Goal: Book appointment/travel/reservation

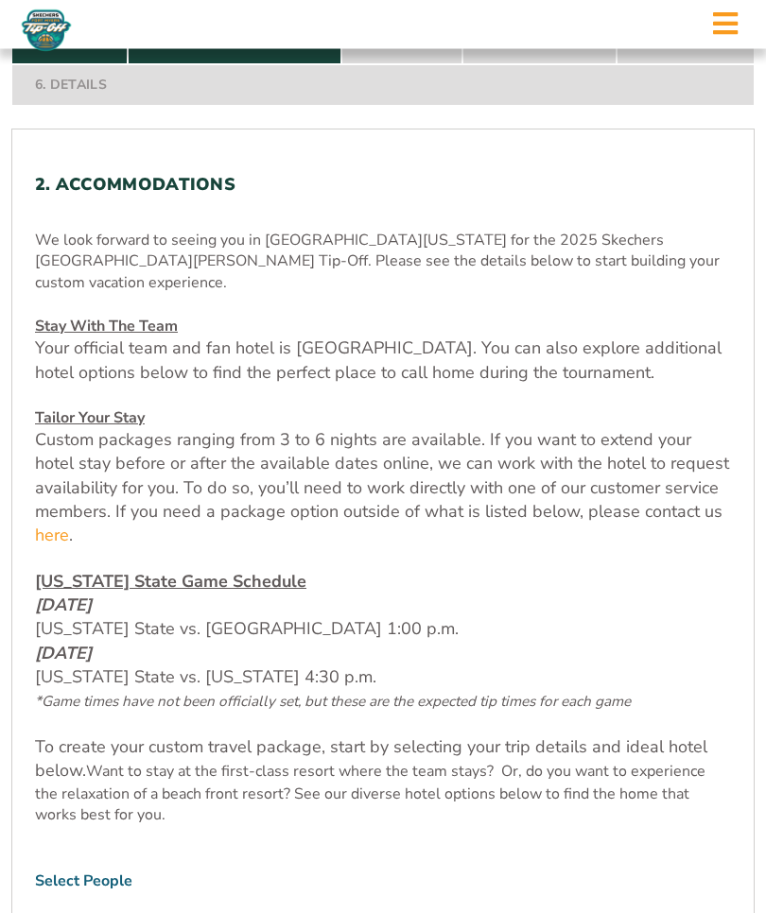
scroll to position [576, 0]
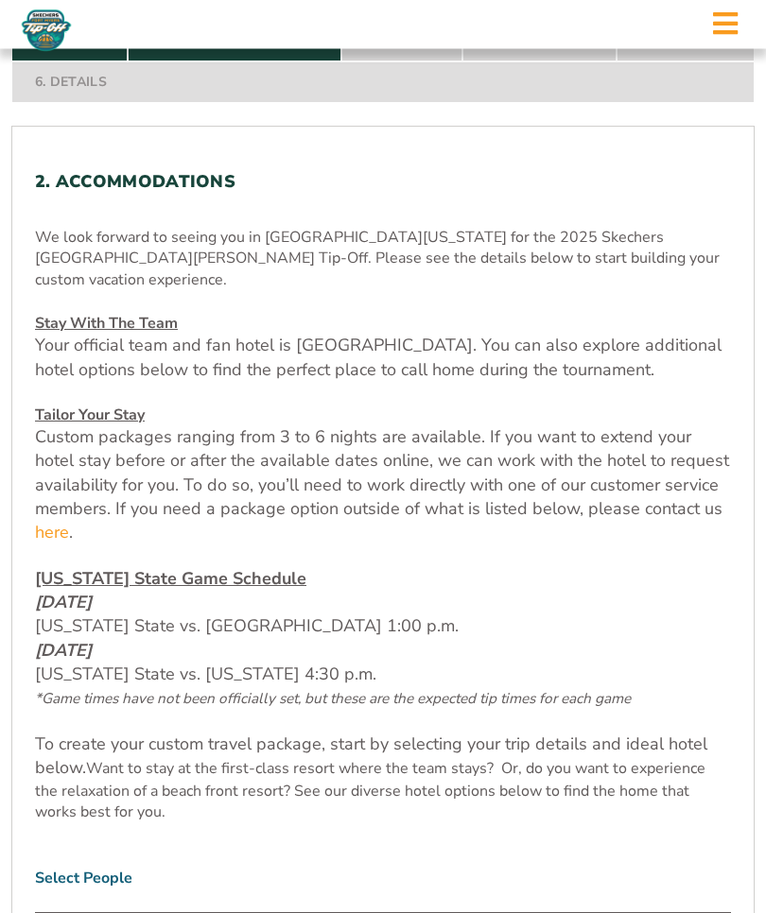
click at [234, 591] on span "[US_STATE] State Game Schedule" at bounding box center [170, 579] width 271 height 23
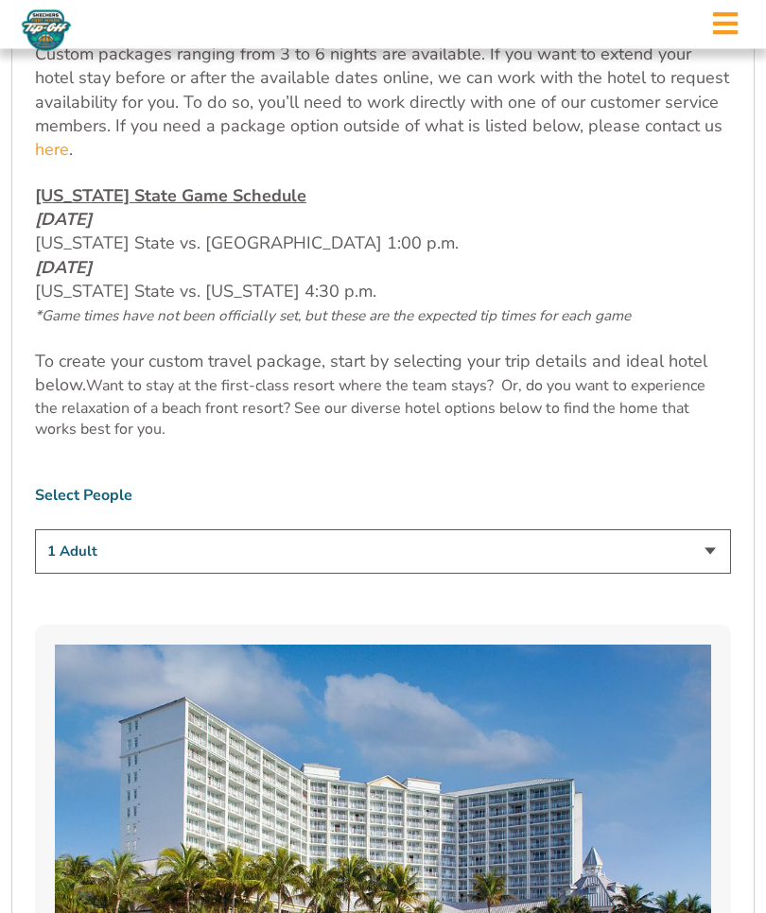
scroll to position [960, 0]
click at [706, 574] on select "1 Adult 2 Adults 3 Adults 4 Adults 2 Adults + 1 Child 2 Adults + 2 Children 2 A…" at bounding box center [383, 551] width 696 height 44
select select "2 Adults"
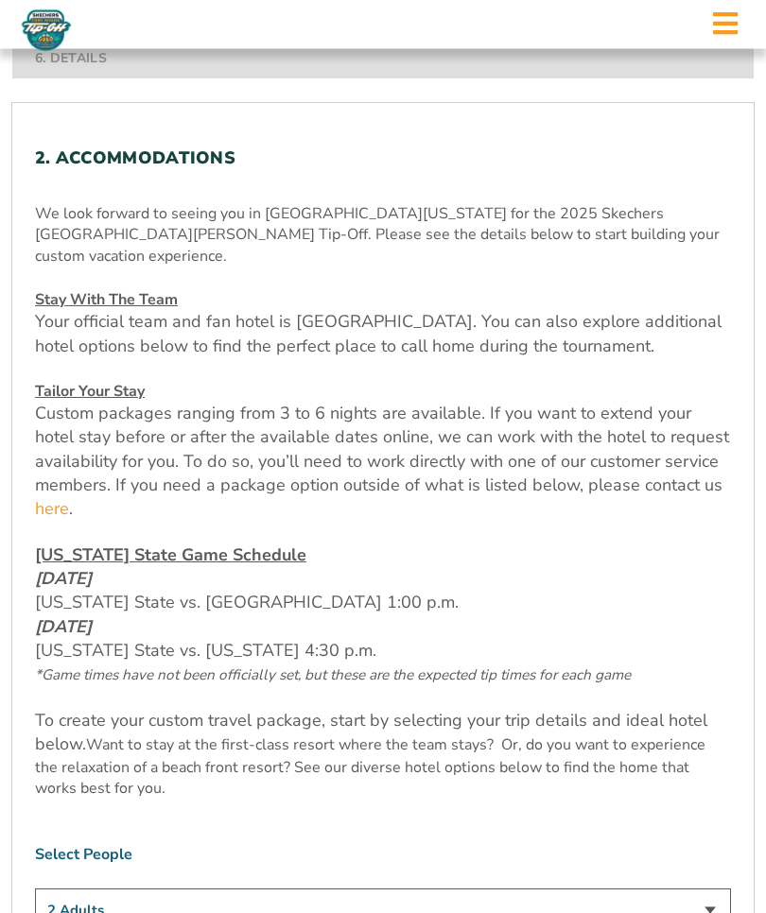
click at [245, 567] on span "[US_STATE] State Game Schedule" at bounding box center [170, 556] width 271 height 23
click at [174, 566] on span "[US_STATE] State Game Schedule" at bounding box center [170, 555] width 271 height 23
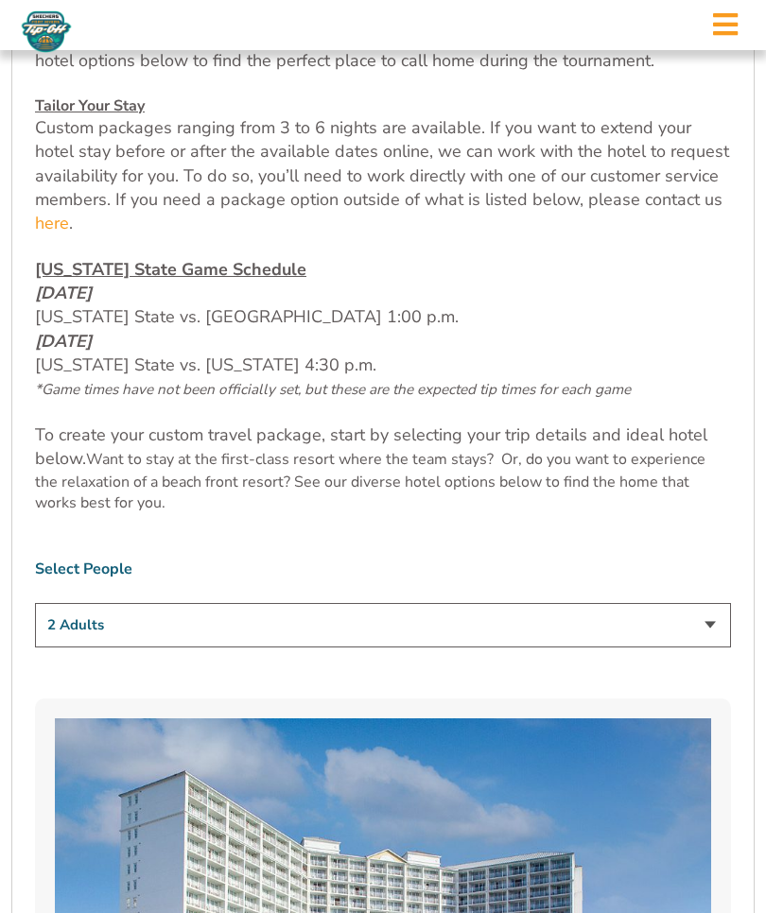
click at [706, 647] on select "1 Adult 2 Adults 3 Adults 4 Adults 2 Adults + 1 Child 2 Adults + 2 Children 2 A…" at bounding box center [383, 624] width 696 height 44
click at [686, 513] on p "To create your custom travel package, start by selecting your trip details and …" at bounding box center [383, 469] width 696 height 90
click at [698, 648] on select "1 Adult 2 Adults 3 Adults 4 Adults 2 Adults + 1 Child 2 Adults + 2 Children 2 A…" at bounding box center [383, 625] width 696 height 44
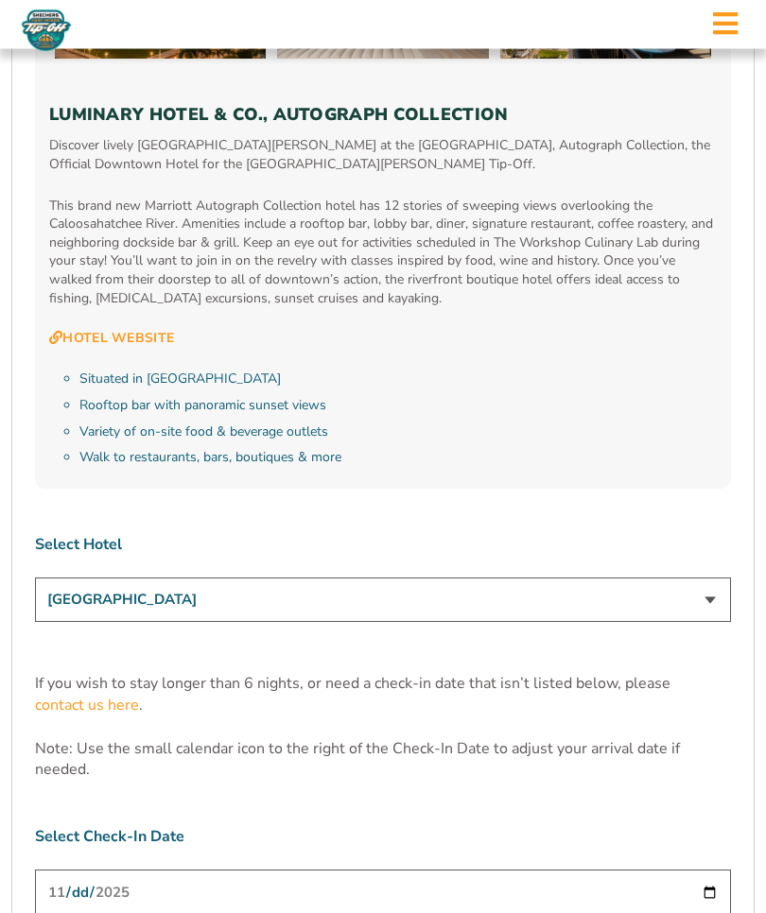
scroll to position [5222, 0]
click at [700, 581] on select "[GEOGRAPHIC_DATA] [GEOGRAPHIC_DATA] [GEOGRAPHIC_DATA], Autograph Collection" at bounding box center [383, 601] width 696 height 44
click at [715, 579] on select "[GEOGRAPHIC_DATA] [GEOGRAPHIC_DATA] [GEOGRAPHIC_DATA], Autograph Collection" at bounding box center [383, 601] width 696 height 44
select select "17485"
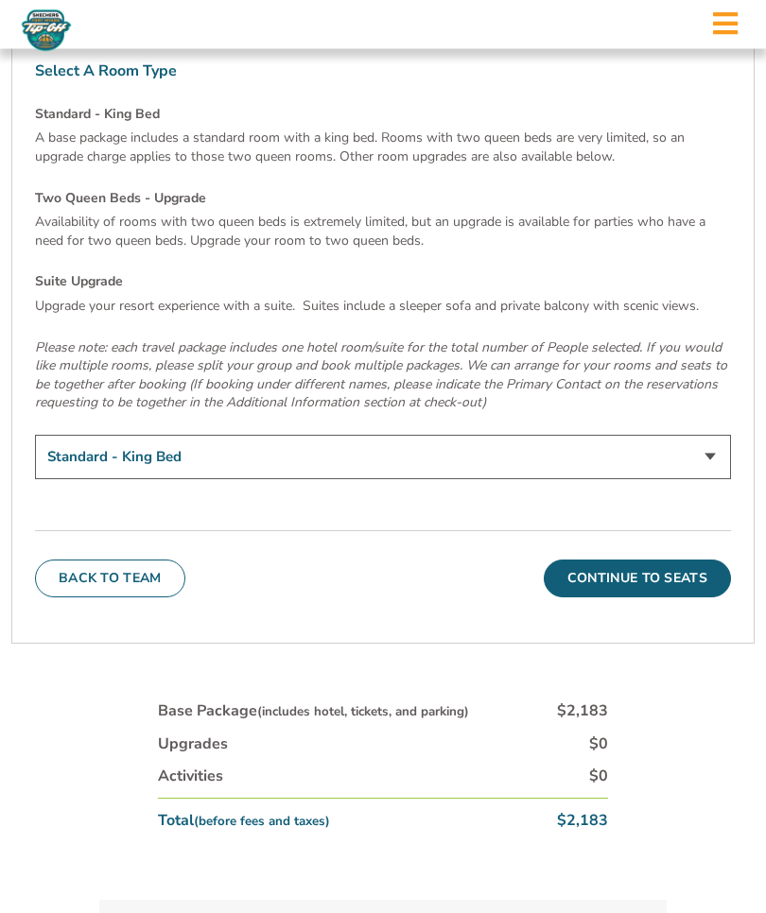
scroll to position [6269, 0]
click at [685, 560] on button "Continue To Seats" at bounding box center [637, 579] width 187 height 38
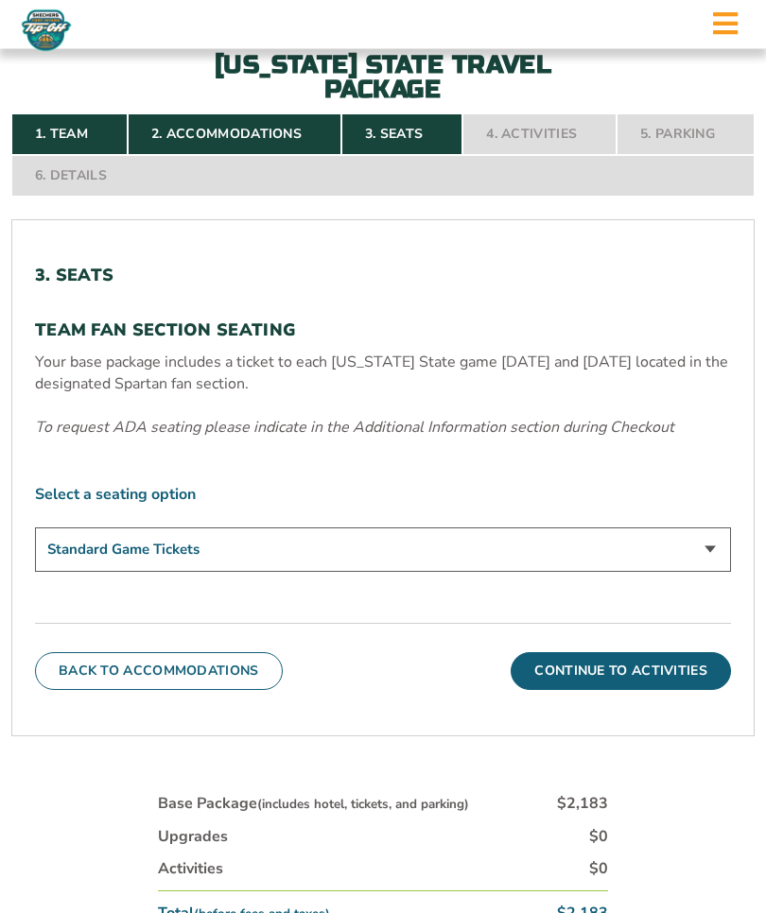
scroll to position [482, 0]
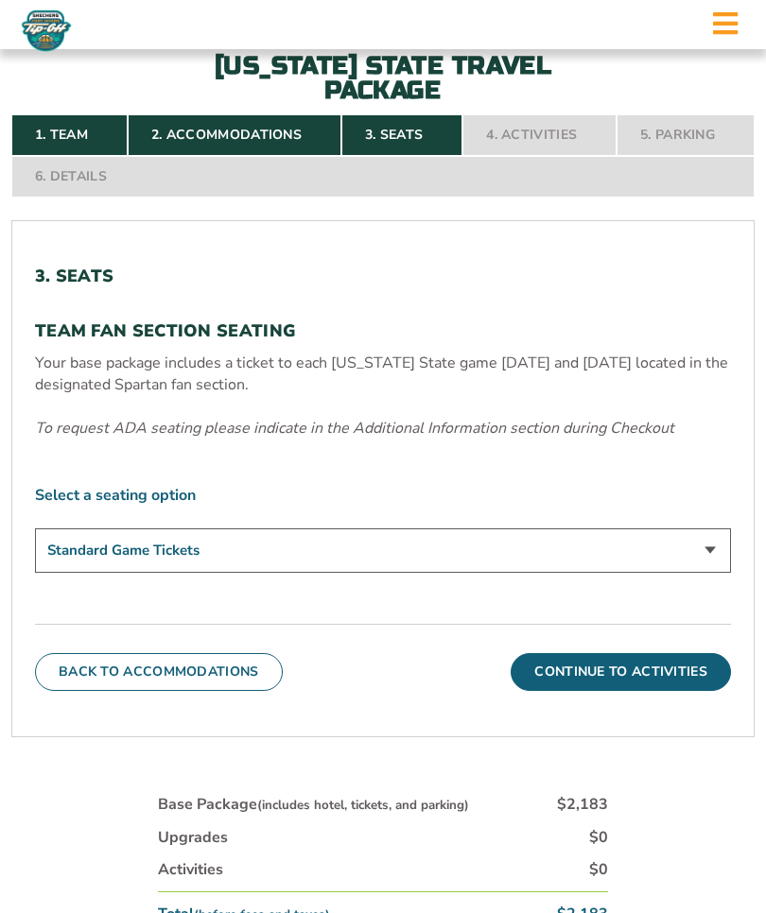
click at [700, 573] on select "Standard Game Tickets" at bounding box center [383, 551] width 696 height 44
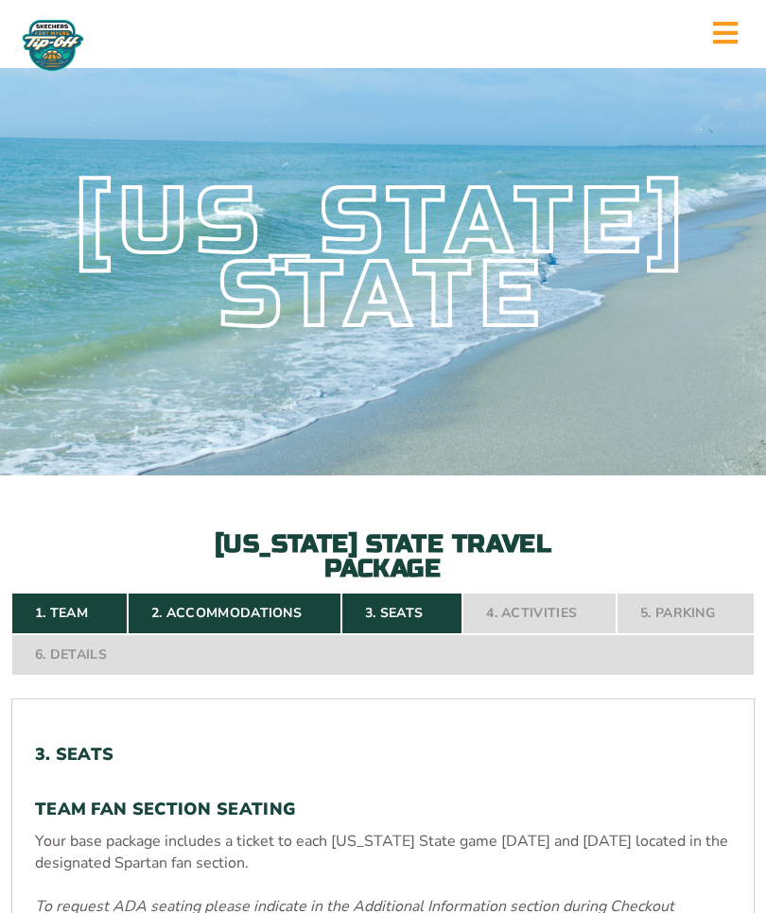
scroll to position [0, 0]
